Goal: Information Seeking & Learning: Find specific fact

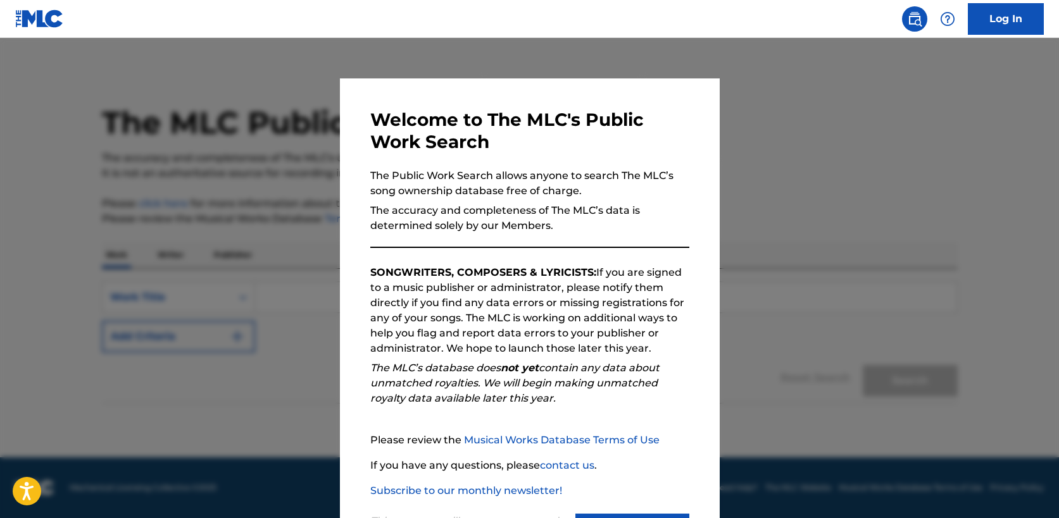
click at [348, 277] on div "Welcome to The MLC's Public Work Search The Public Work Search allows anyone to…" at bounding box center [530, 328] width 380 height 501
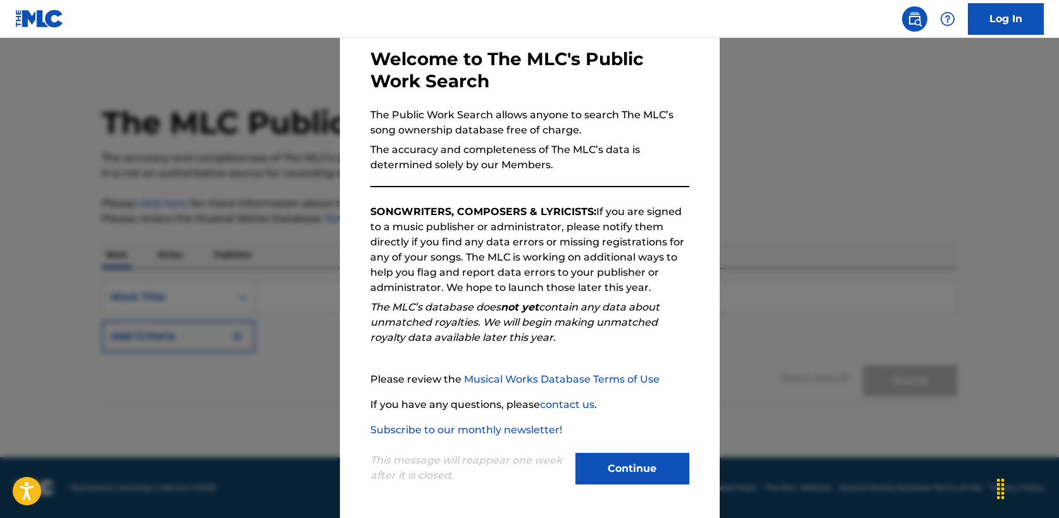
click at [652, 466] on button "Continue" at bounding box center [632, 469] width 114 height 32
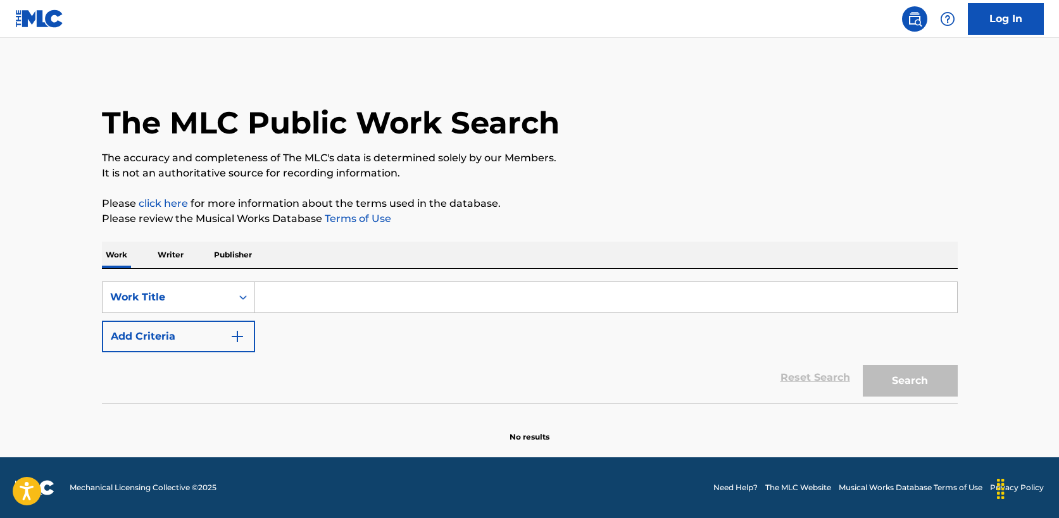
click at [341, 304] on input "Search Form" at bounding box center [606, 297] width 702 height 30
click at [230, 292] on div "Work Title" at bounding box center [167, 297] width 129 height 24
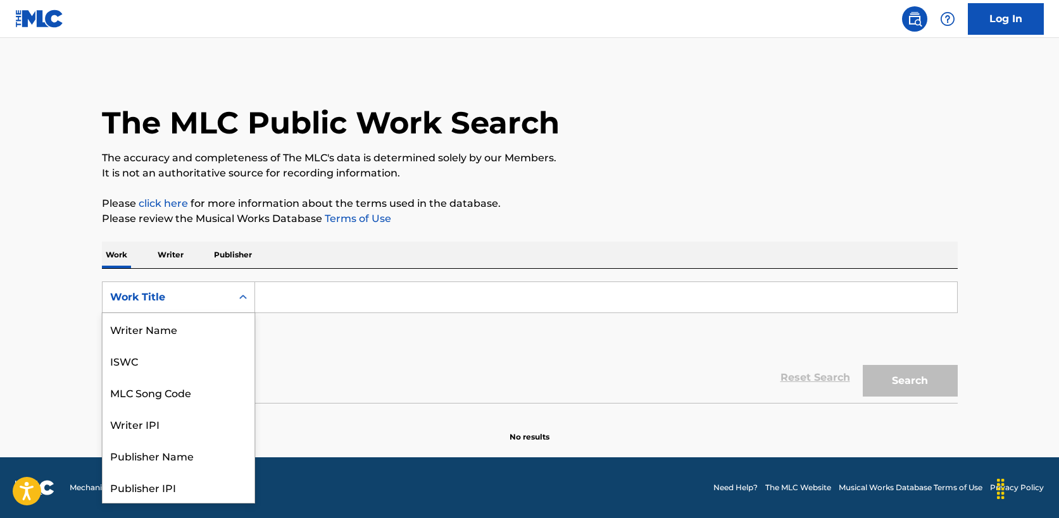
scroll to position [63, 0]
click at [198, 399] on div "Publisher Name" at bounding box center [179, 393] width 152 height 32
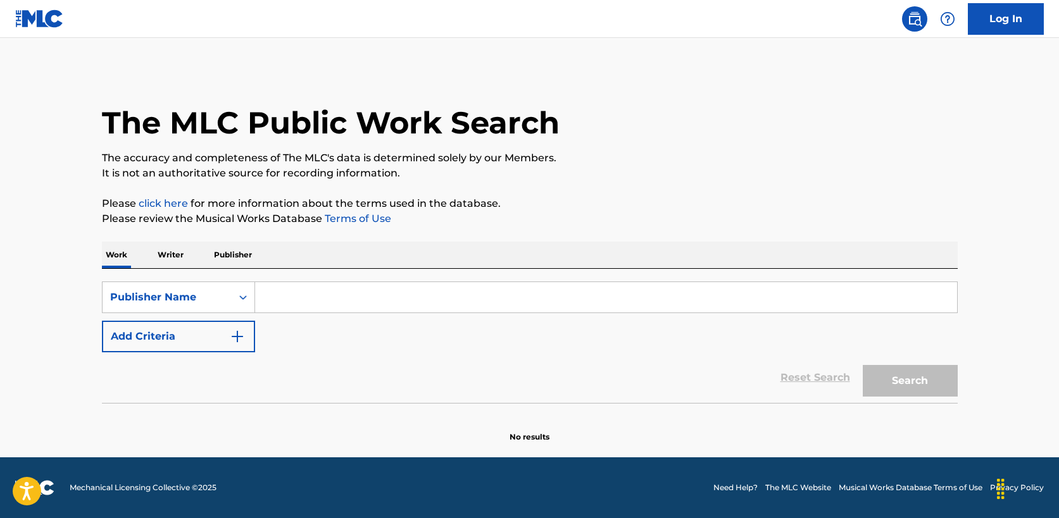
click at [315, 302] on input "Search Form" at bounding box center [606, 297] width 702 height 30
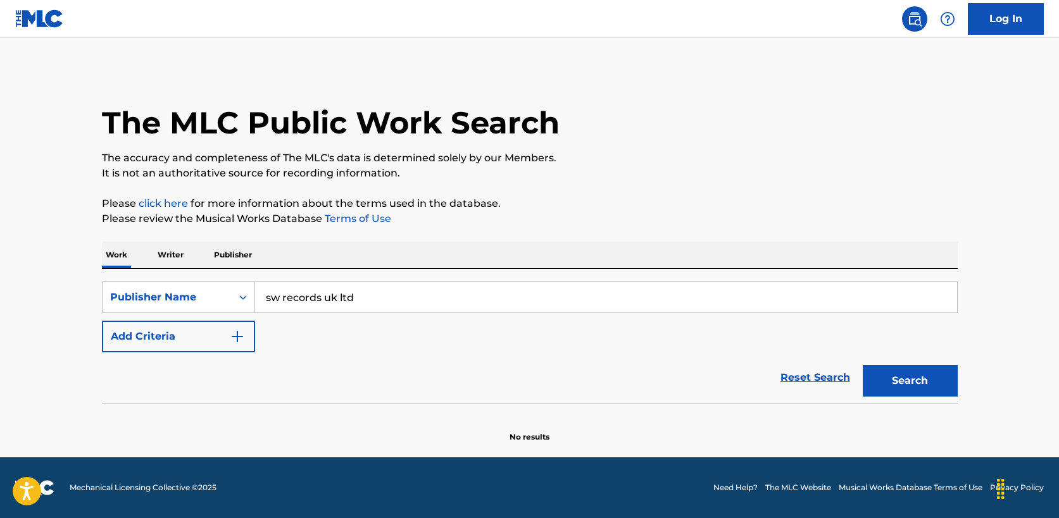
type input "sw records uk ltd"
click at [863, 365] on button "Search" at bounding box center [910, 381] width 95 height 32
click at [206, 301] on div "Publisher Name" at bounding box center [167, 297] width 114 height 15
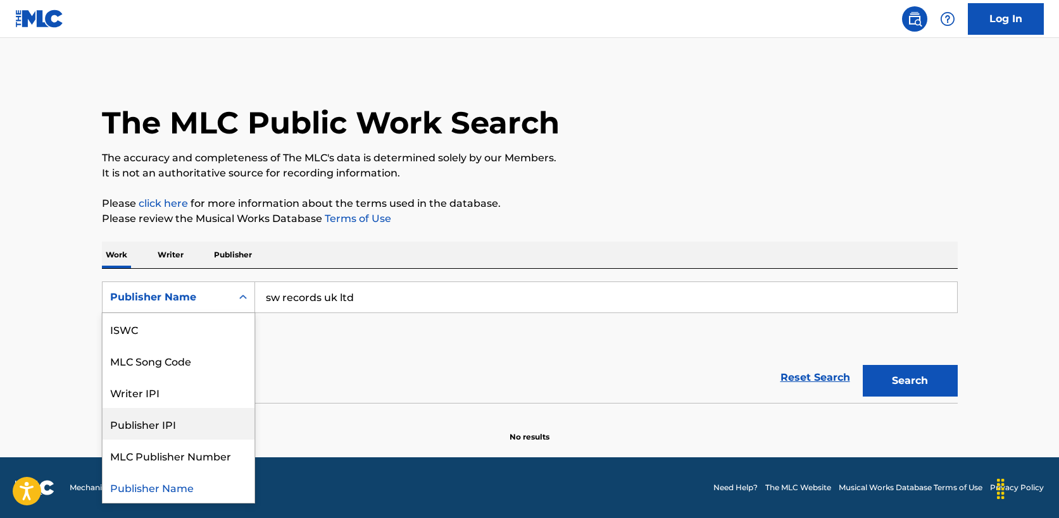
click at [193, 419] on div "Publisher IPI" at bounding box center [179, 424] width 152 height 32
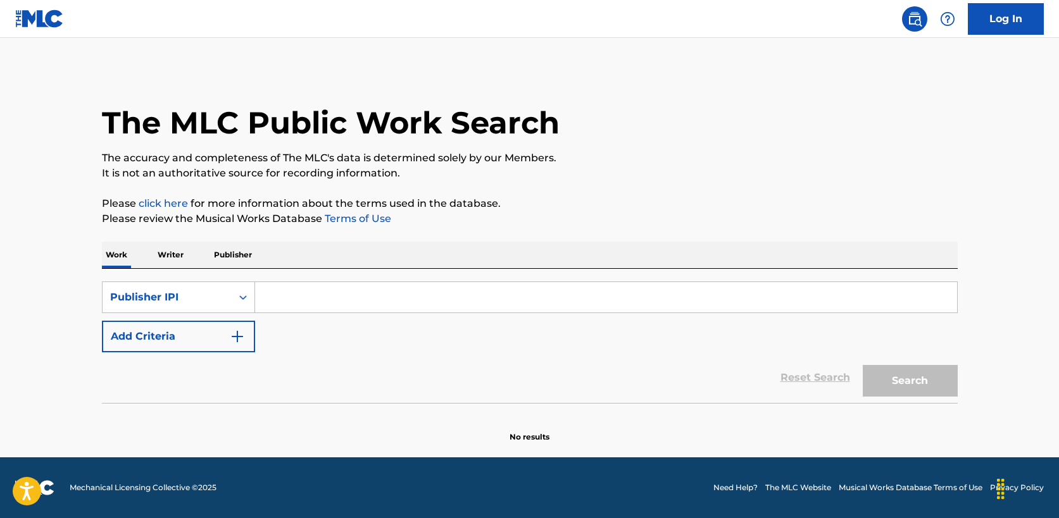
click at [343, 316] on div "SearchWithCriteriaa8ffb029-de37-41a3-8b7a-75cfd1b215fb Publisher IPI Add Criter…" at bounding box center [530, 317] width 856 height 71
click at [343, 310] on input "Search Form" at bounding box center [606, 297] width 702 height 30
click at [218, 258] on p "Publisher" at bounding box center [233, 255] width 46 height 27
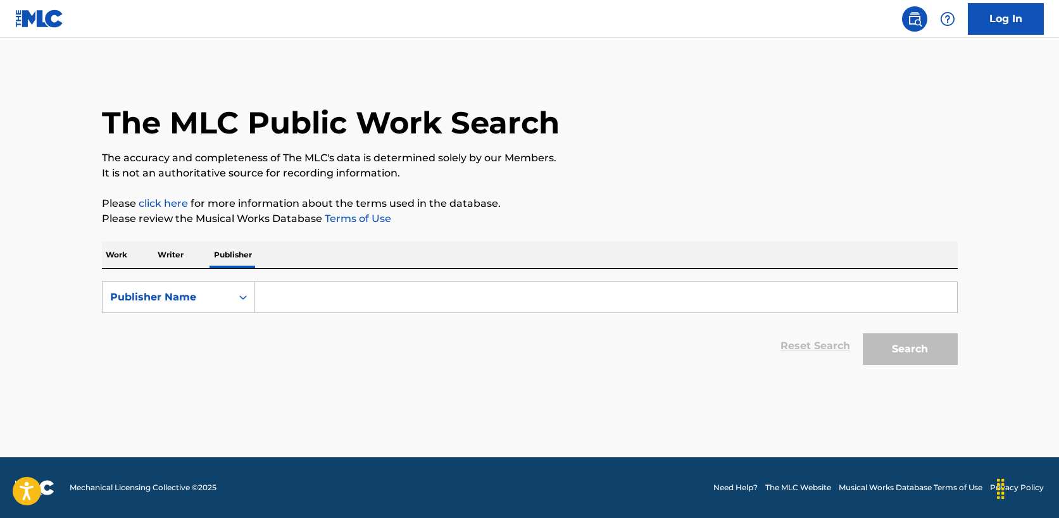
click at [303, 287] on input "Search Form" at bounding box center [606, 297] width 702 height 30
type input "s"
click at [108, 258] on p "Work" at bounding box center [116, 255] width 29 height 27
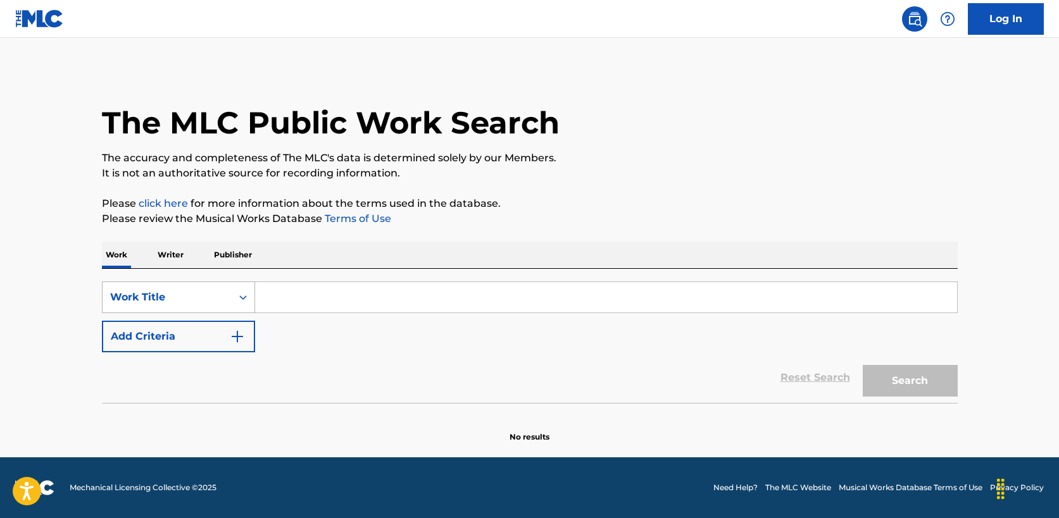
click at [235, 301] on div "Search Form" at bounding box center [243, 297] width 23 height 23
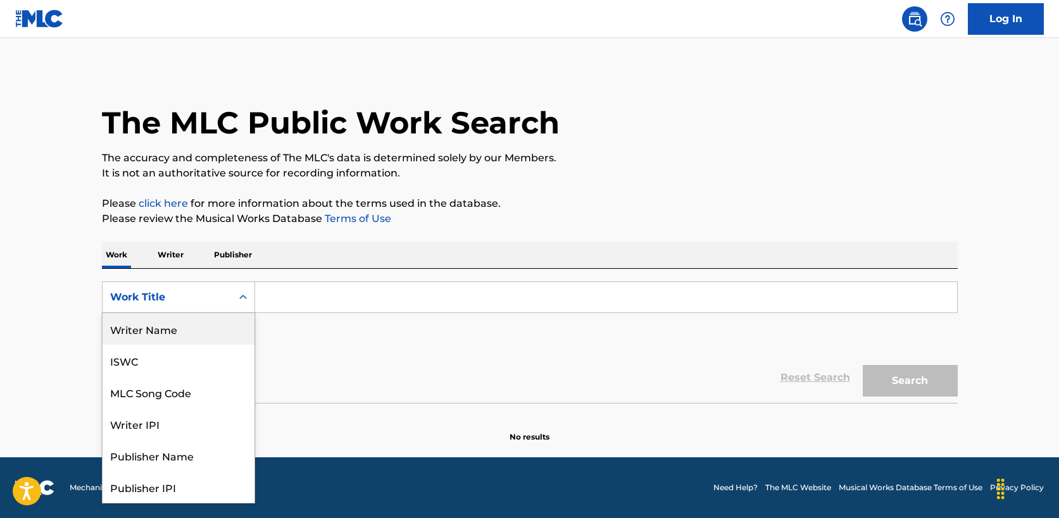
click at [198, 334] on div "Writer Name" at bounding box center [179, 329] width 152 height 32
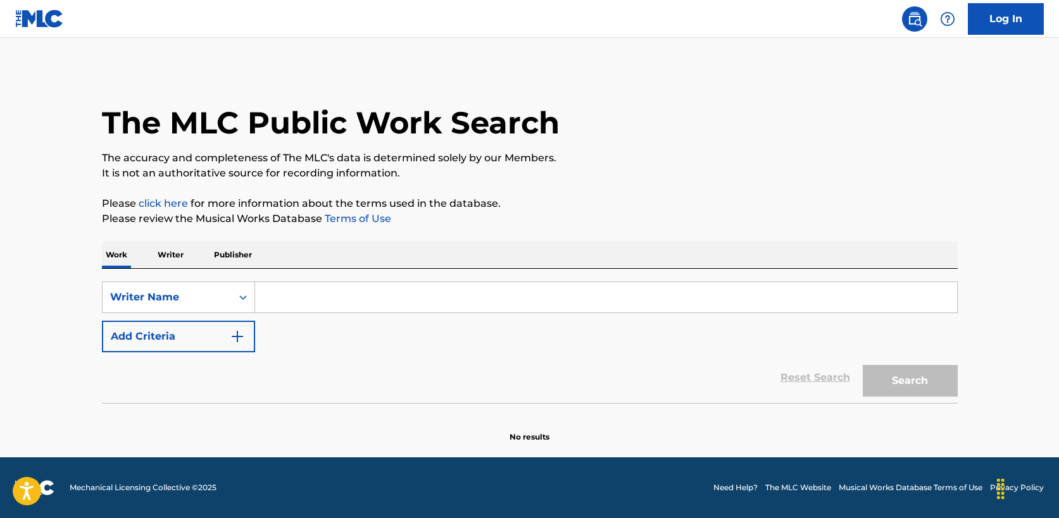
click at [356, 289] on input "Search Form" at bounding box center [606, 297] width 702 height 30
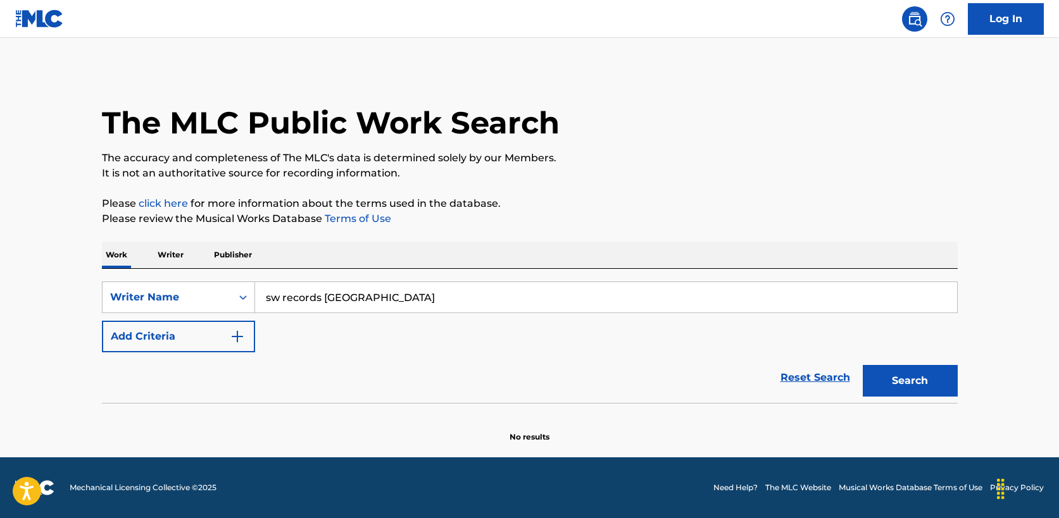
type input "sw records [GEOGRAPHIC_DATA]"
click at [863, 365] on button "Search" at bounding box center [910, 381] width 95 height 32
click at [158, 298] on div "Writer Name" at bounding box center [167, 297] width 114 height 15
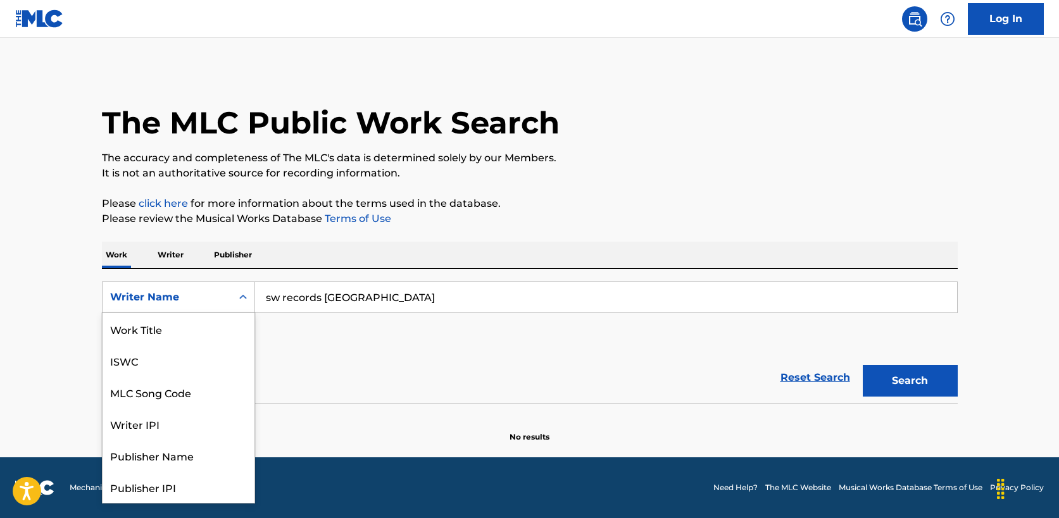
scroll to position [63, 0]
click at [162, 394] on div "Publisher Name" at bounding box center [179, 393] width 152 height 32
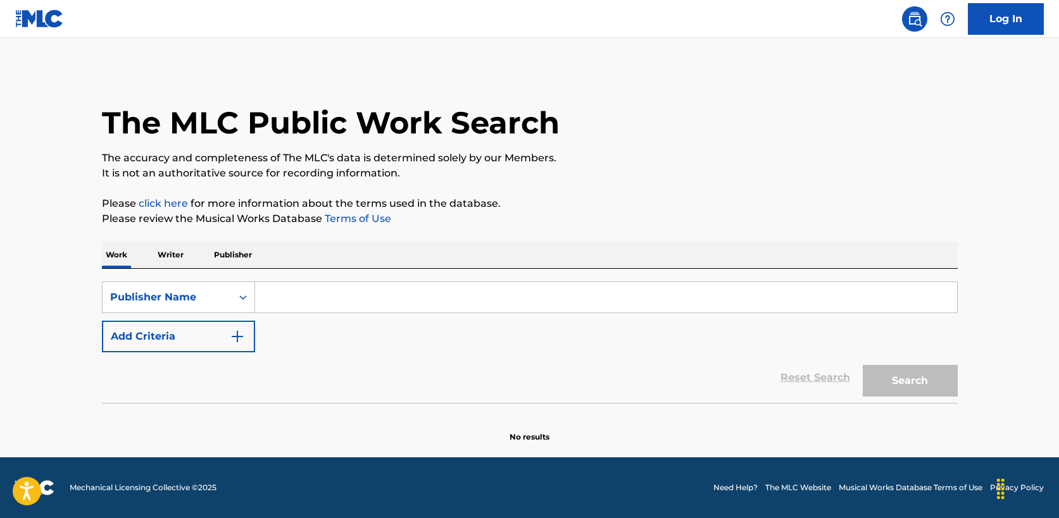
click at [304, 288] on input "Search Form" at bounding box center [606, 297] width 702 height 30
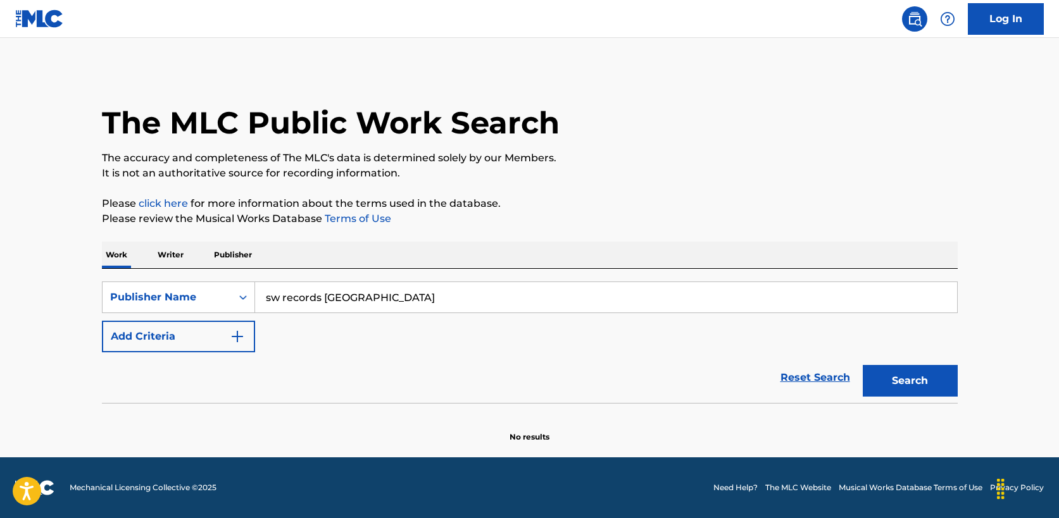
click at [893, 383] on button "Search" at bounding box center [910, 381] width 95 height 32
click at [596, 289] on input "sw records [GEOGRAPHIC_DATA]" at bounding box center [606, 297] width 702 height 30
type input "[PERSON_NAME]"
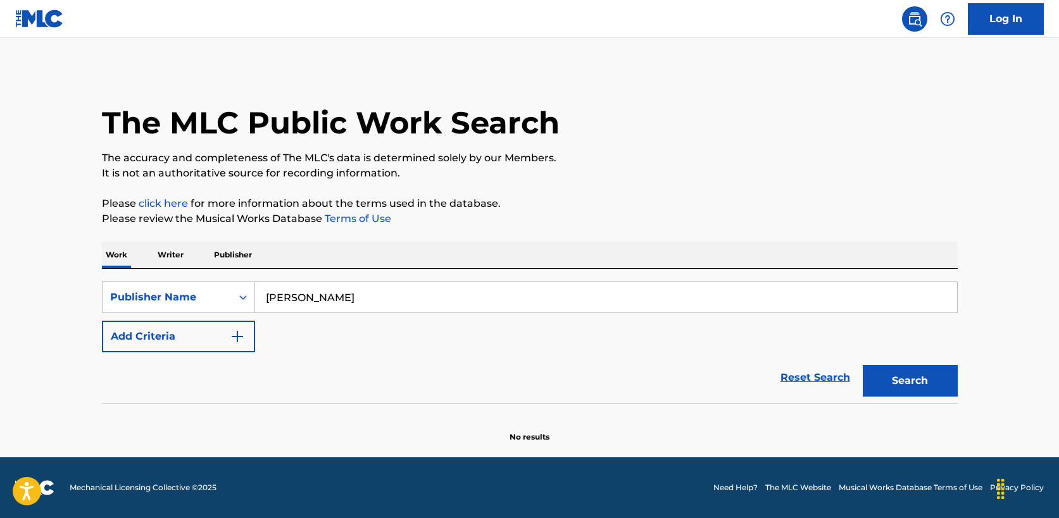
click at [863, 365] on button "Search" at bounding box center [910, 381] width 95 height 32
click at [182, 259] on p "Writer" at bounding box center [171, 255] width 34 height 27
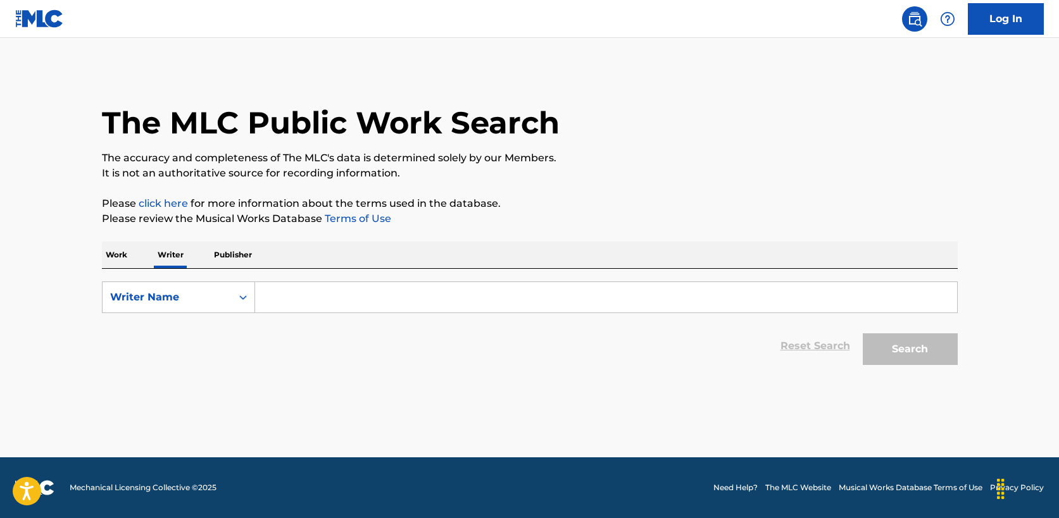
click at [306, 306] on input "Search Form" at bounding box center [606, 297] width 702 height 30
type input "[PERSON_NAME]"
click at [868, 345] on button "Search" at bounding box center [910, 350] width 95 height 32
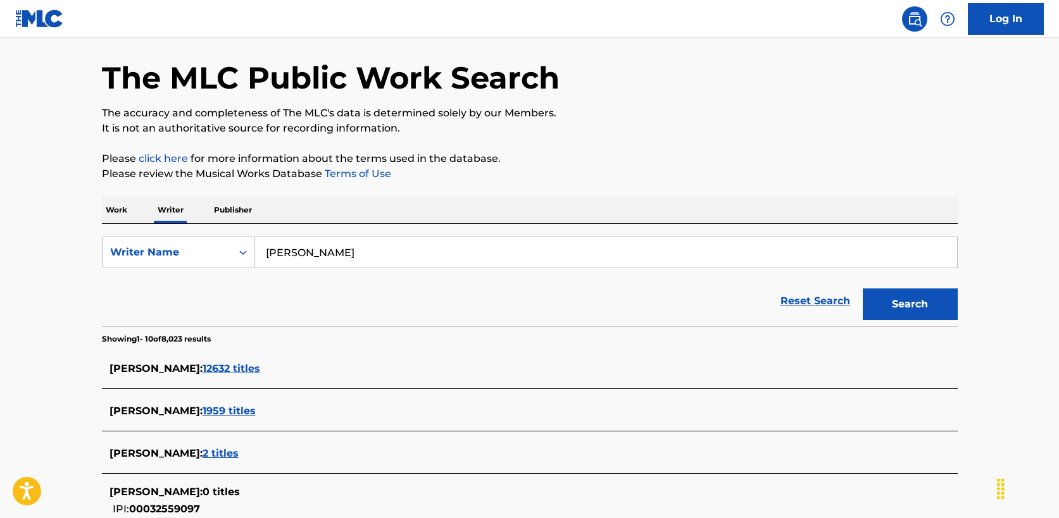
scroll to position [234, 0]
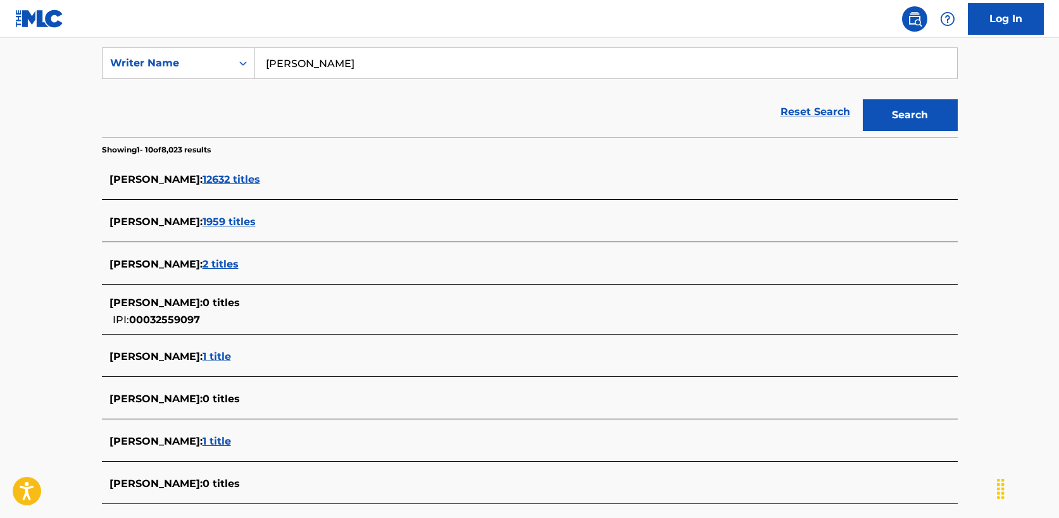
click at [238, 177] on span "12632 titles" at bounding box center [232, 179] width 58 height 12
